Goal: Manage account settings

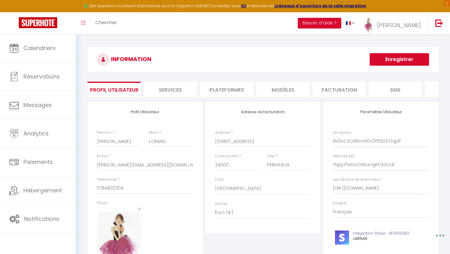
select select "28"
select select "fr"
click at [219, 91] on li "Plateformes" at bounding box center [226, 89] width 53 height 15
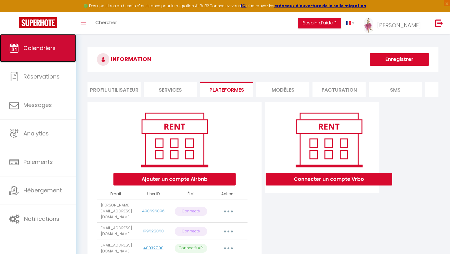
click at [47, 50] on span "Calendriers" at bounding box center [39, 48] width 32 height 8
